Goal: Task Accomplishment & Management: Complete application form

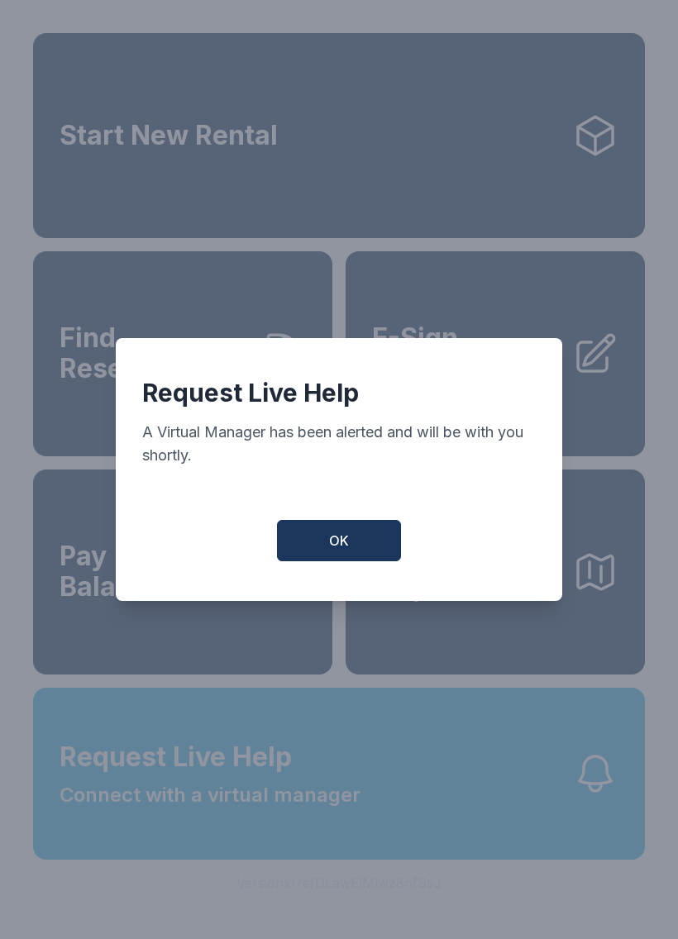
click at [343, 533] on button "OK" at bounding box center [339, 540] width 124 height 41
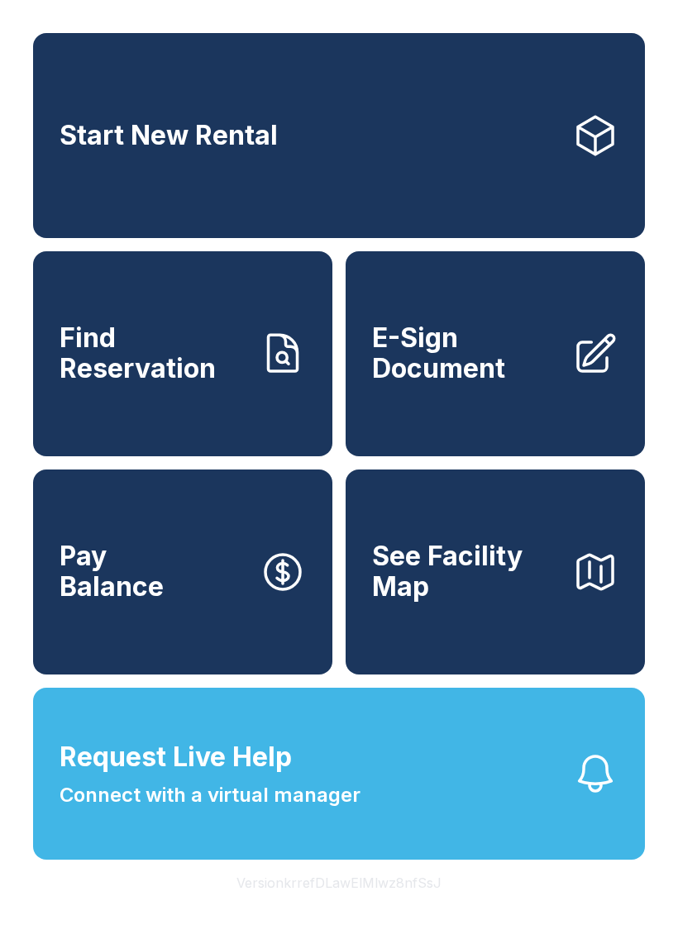
click at [260, 777] on span "Request Live Help" at bounding box center [176, 758] width 232 height 40
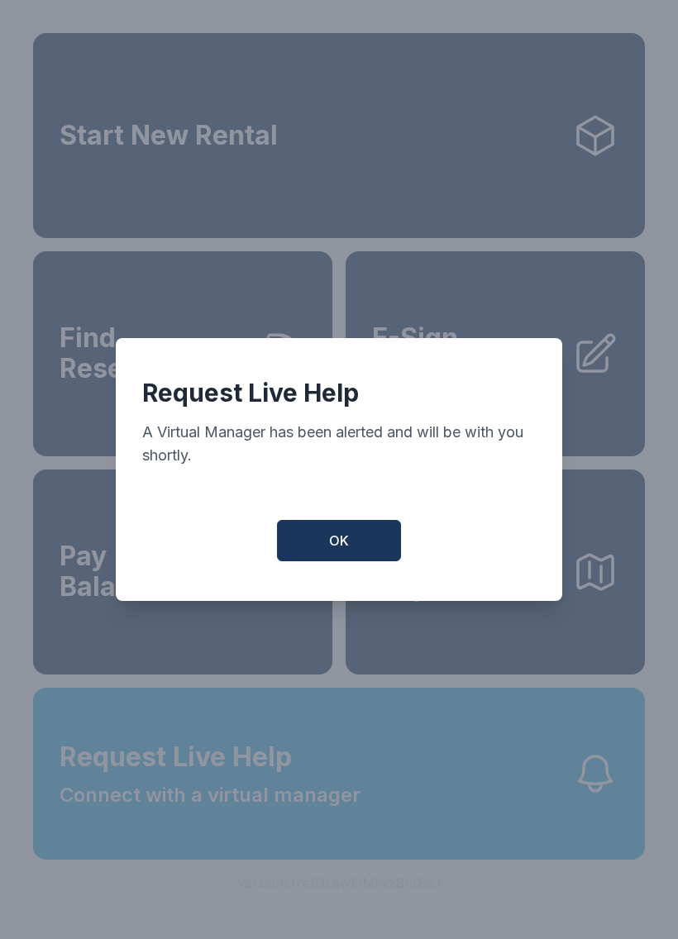
click at [351, 542] on button "OK" at bounding box center [339, 540] width 124 height 41
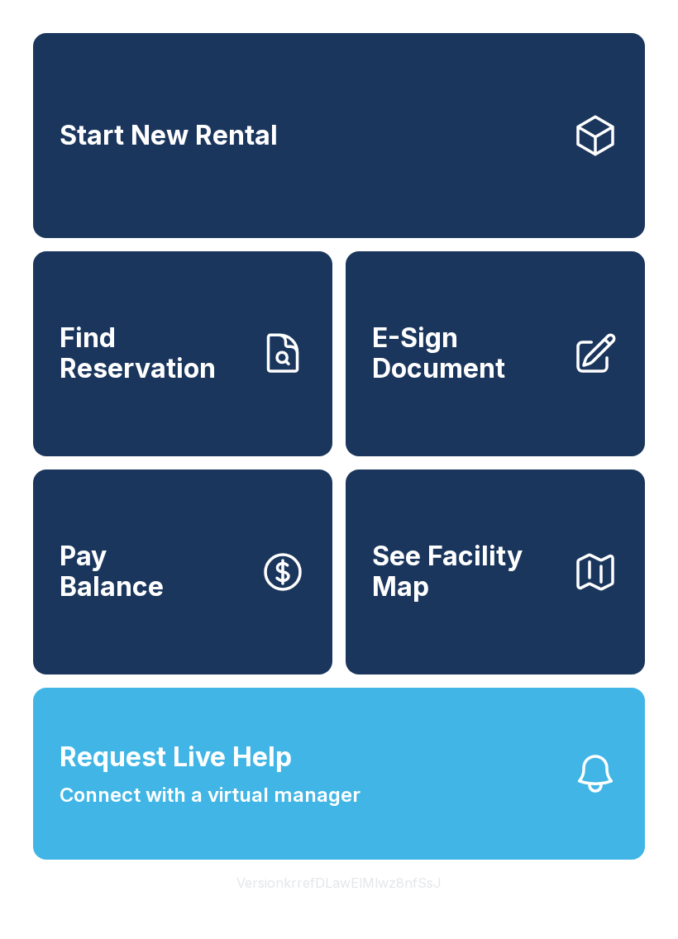
click at [468, 361] on span "E-Sign Document" at bounding box center [465, 353] width 187 height 60
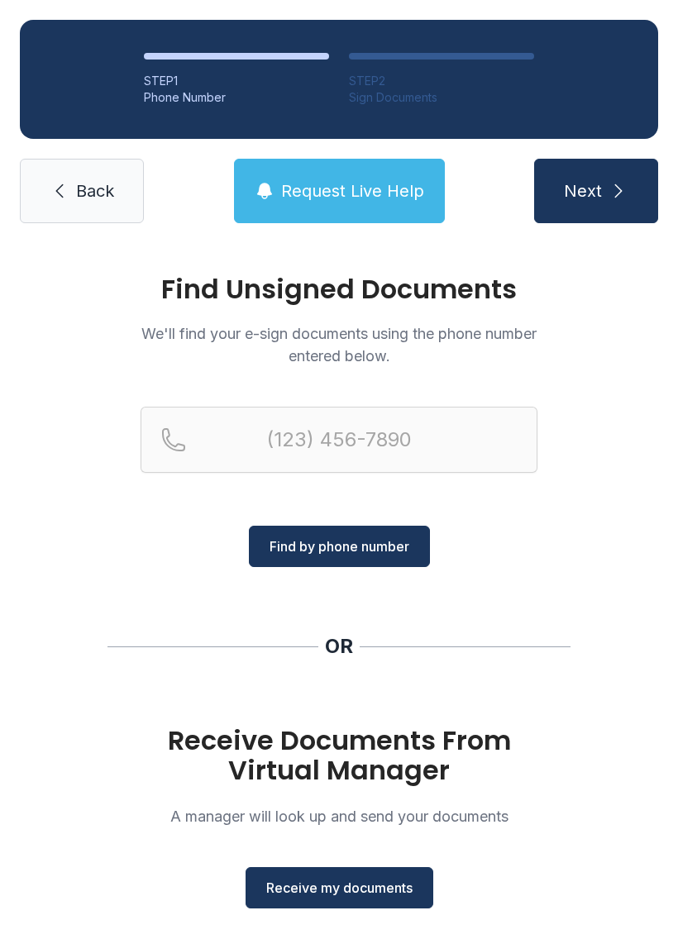
click at [337, 895] on span "Receive my documents" at bounding box center [339, 888] width 146 height 20
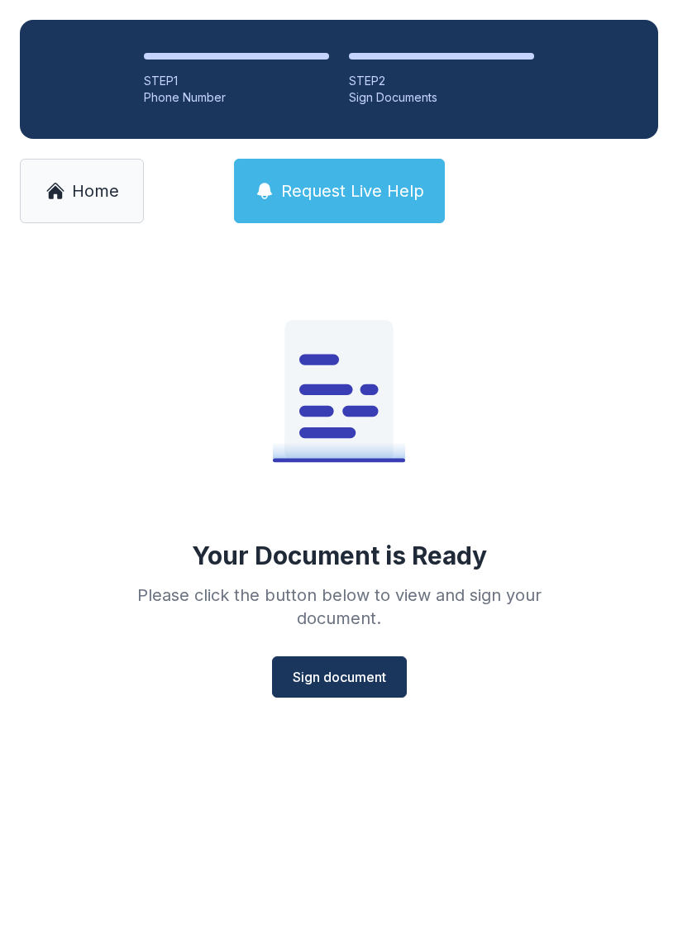
click at [356, 680] on span "Sign document" at bounding box center [339, 677] width 93 height 20
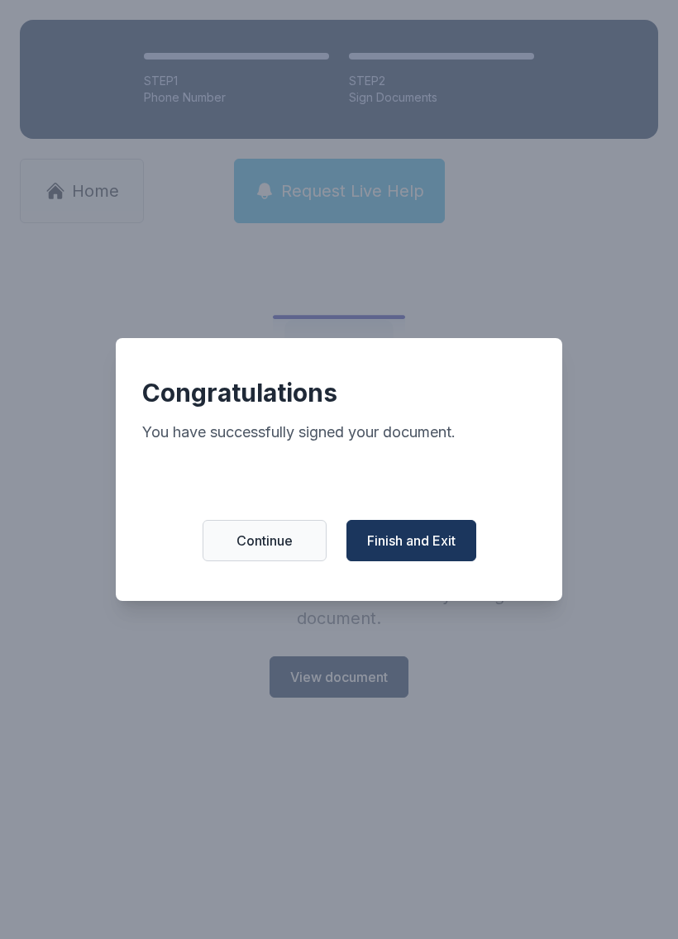
click at [428, 549] on span "Finish and Exit" at bounding box center [411, 541] width 88 height 20
